Goal: Find specific page/section: Find specific page/section

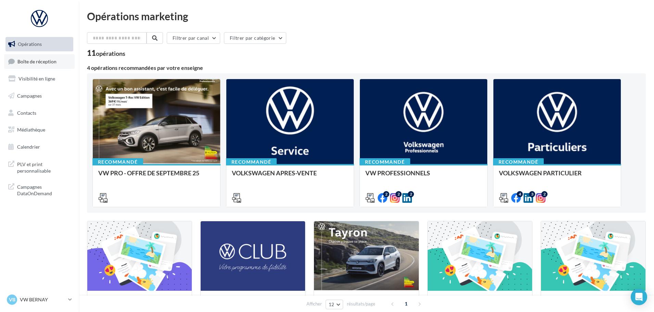
click at [41, 62] on span "Boîte de réception" at bounding box center [36, 61] width 39 height 6
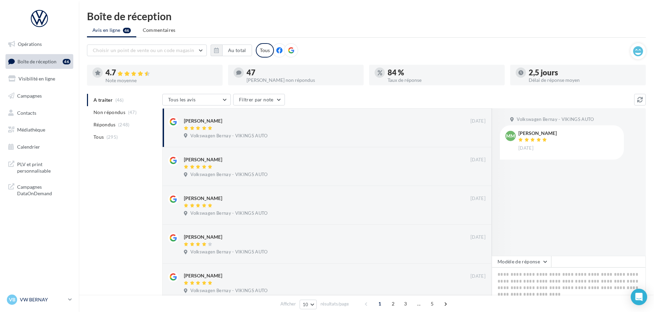
click at [44, 297] on p "VW BERNAY" at bounding box center [43, 299] width 46 height 7
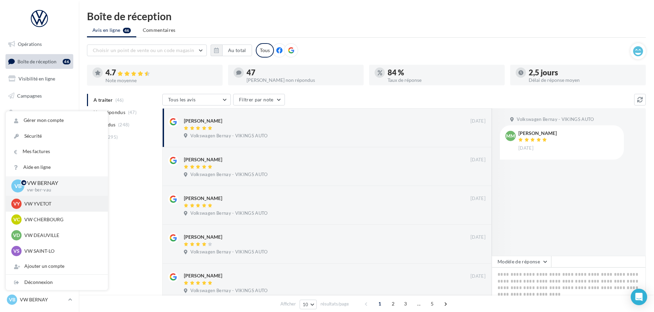
click at [54, 204] on p "VW YVETOT" at bounding box center [61, 203] width 75 height 7
